Goal: Register for event/course

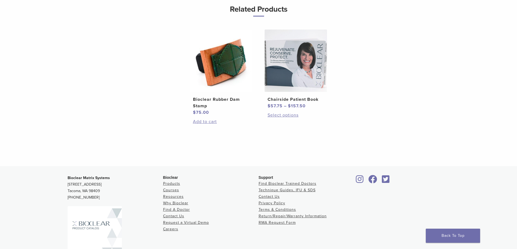
scroll to position [326, 0]
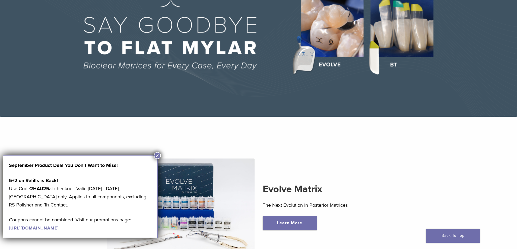
scroll to position [81, 0]
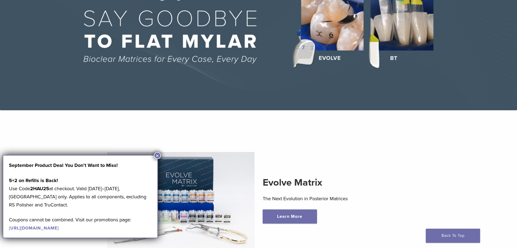
click at [157, 155] on button "×" at bounding box center [157, 155] width 7 height 7
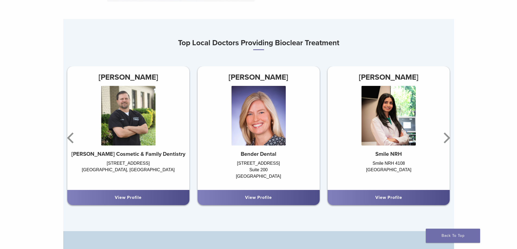
scroll to position [353, 0]
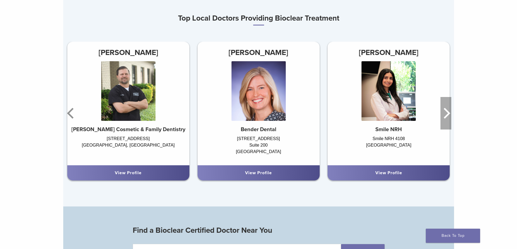
click at [447, 116] on icon "Next" at bounding box center [447, 113] width 7 height 11
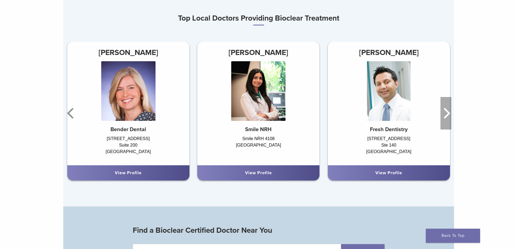
click at [447, 116] on icon "Next" at bounding box center [447, 113] width 7 height 11
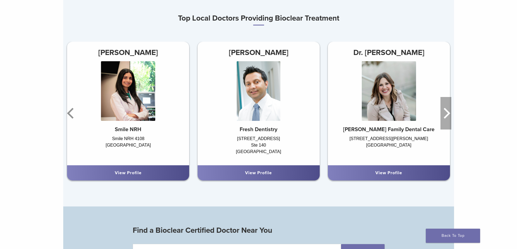
click at [447, 116] on icon "Next" at bounding box center [447, 113] width 7 height 11
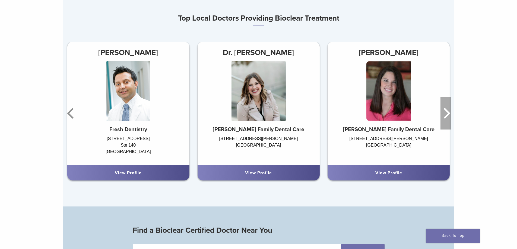
click at [447, 116] on icon "Next" at bounding box center [447, 113] width 7 height 11
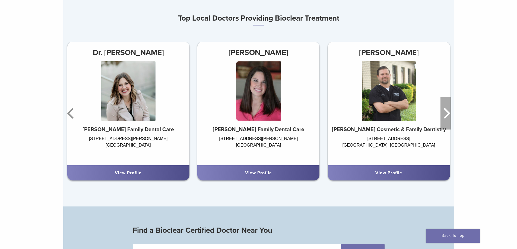
click at [447, 116] on icon "Next" at bounding box center [447, 113] width 7 height 11
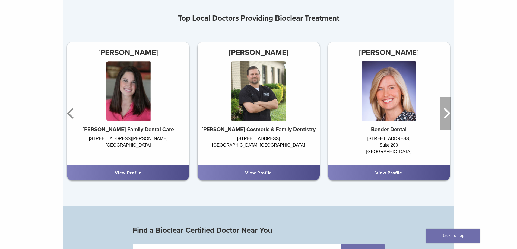
click at [447, 116] on icon "Next" at bounding box center [447, 113] width 7 height 11
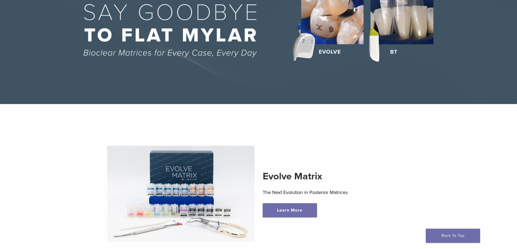
scroll to position [0, 0]
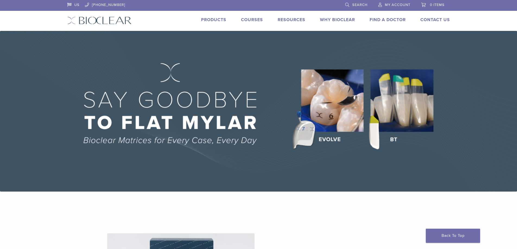
click at [342, 19] on link "Why Bioclear" at bounding box center [337, 19] width 35 height 5
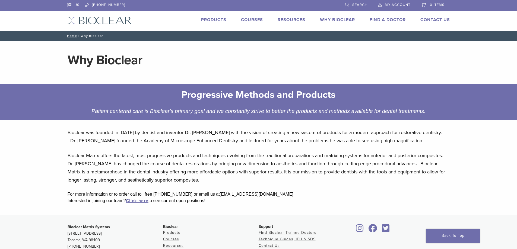
click at [250, 21] on link "Courses" at bounding box center [252, 19] width 22 height 5
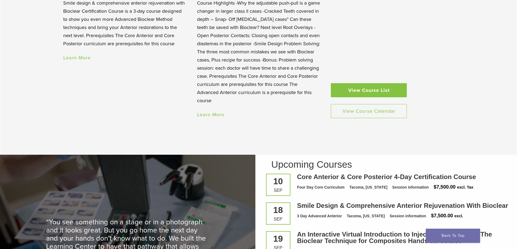
scroll to position [732, 0]
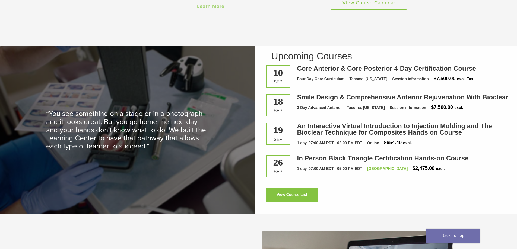
click at [299, 196] on link "View Course List" at bounding box center [292, 195] width 52 height 14
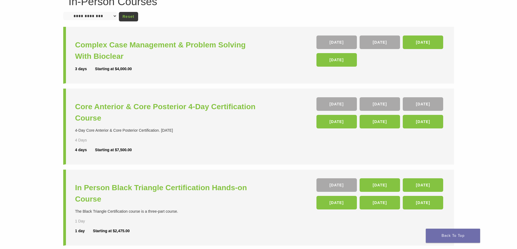
scroll to position [54, 0]
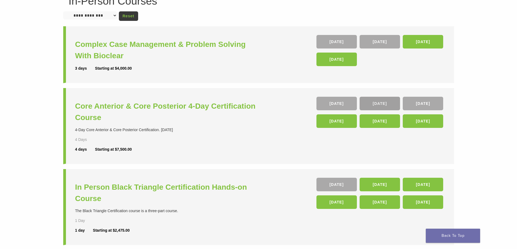
click at [377, 104] on link "08 Oct" at bounding box center [379, 104] width 40 height 14
click at [340, 121] on link "04 Feb 26" at bounding box center [336, 121] width 40 height 14
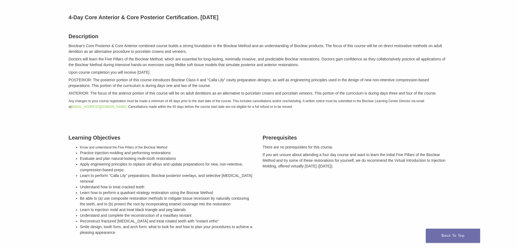
scroll to position [54, 0]
